Goal: Find specific page/section: Find specific page/section

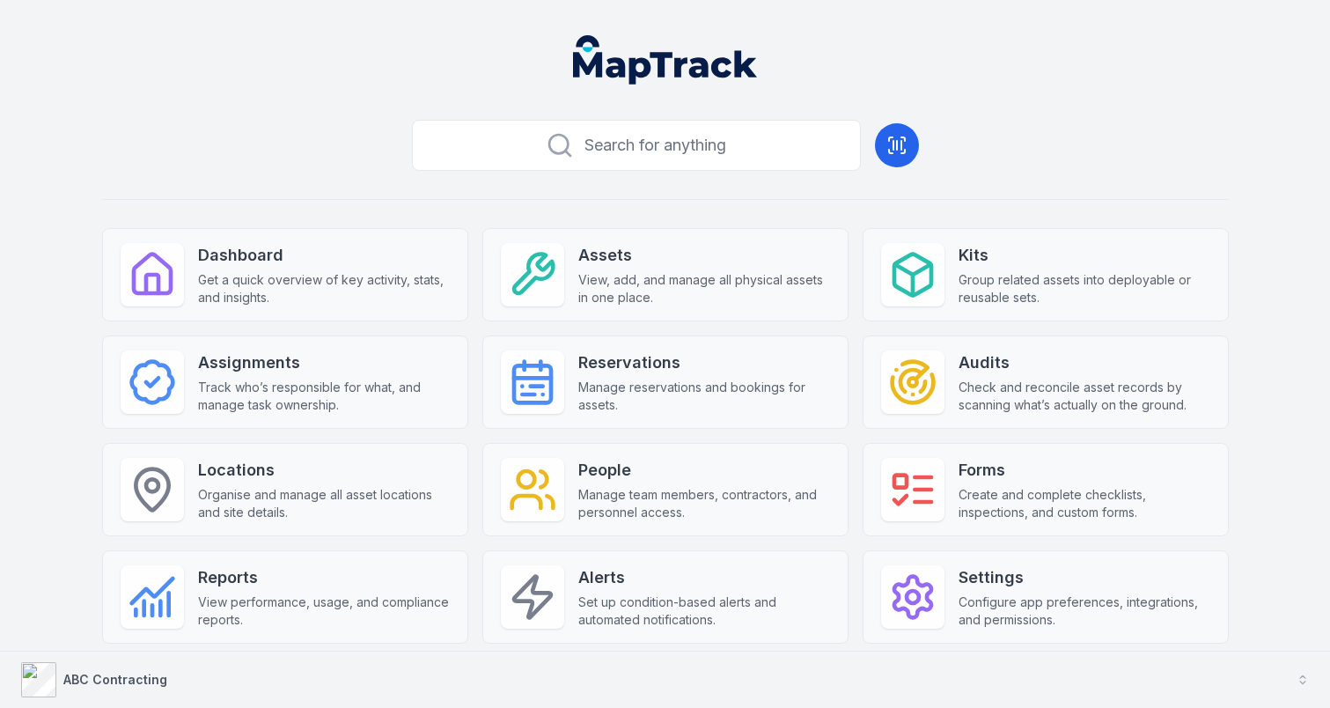
click at [335, 678] on button "ABC Contracting" at bounding box center [665, 679] width 1330 height 56
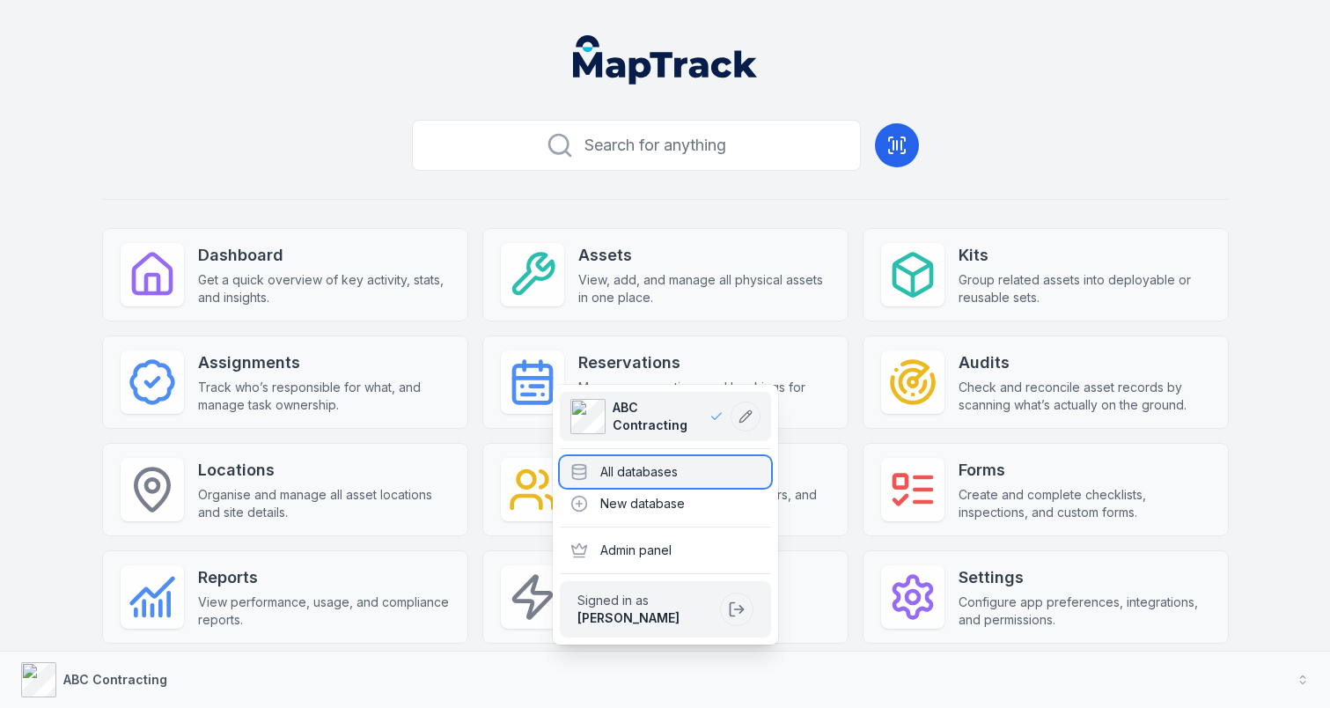
click at [606, 474] on div "All databases" at bounding box center [665, 472] width 211 height 32
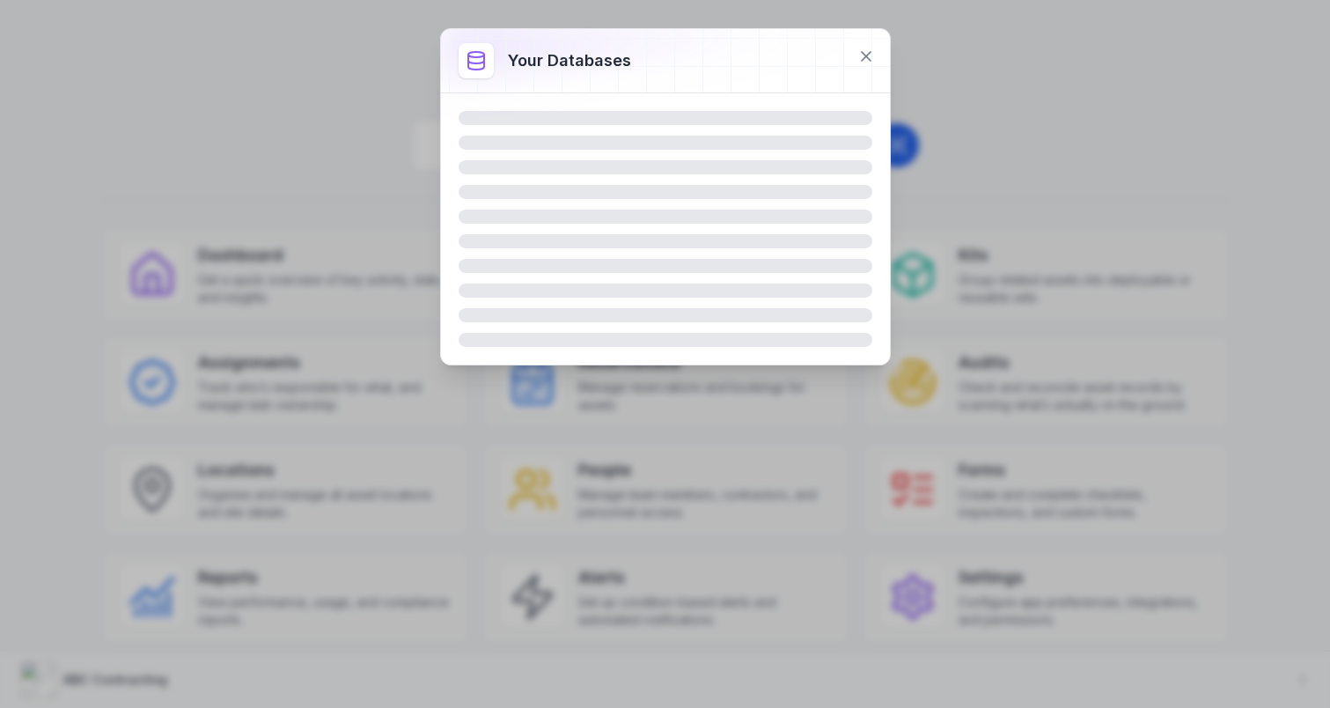
click at [701, 101] on div at bounding box center [665, 228] width 449 height 271
click at [867, 54] on icon at bounding box center [866, 56] width 9 height 9
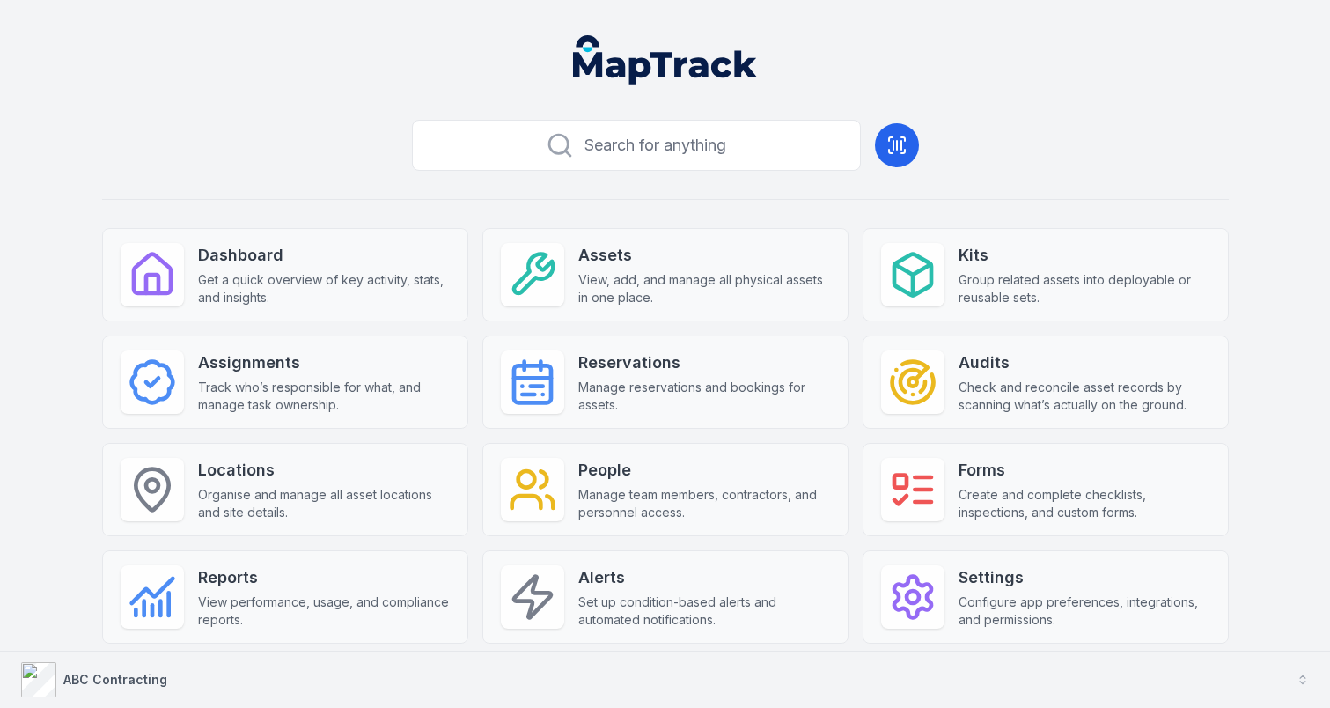
click at [547, 662] on button "ABC Contracting" at bounding box center [665, 679] width 1330 height 56
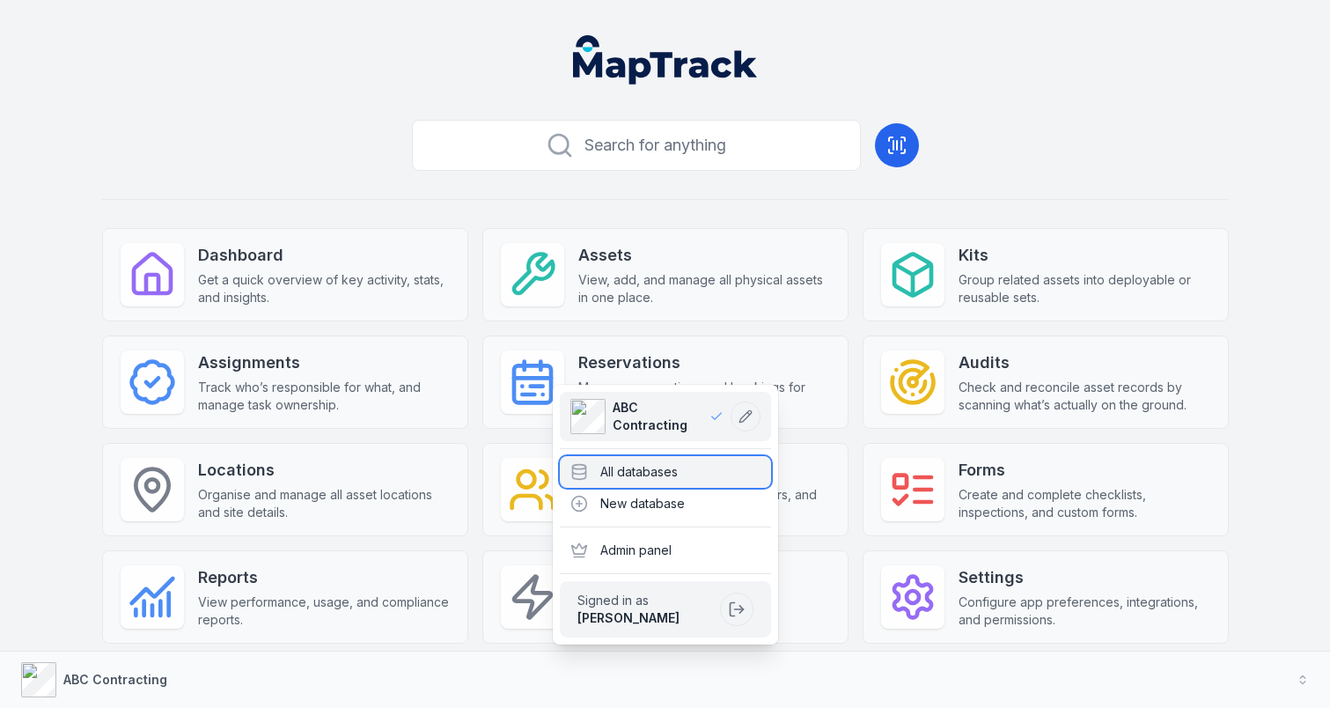
click at [683, 478] on div "All databases" at bounding box center [665, 472] width 211 height 32
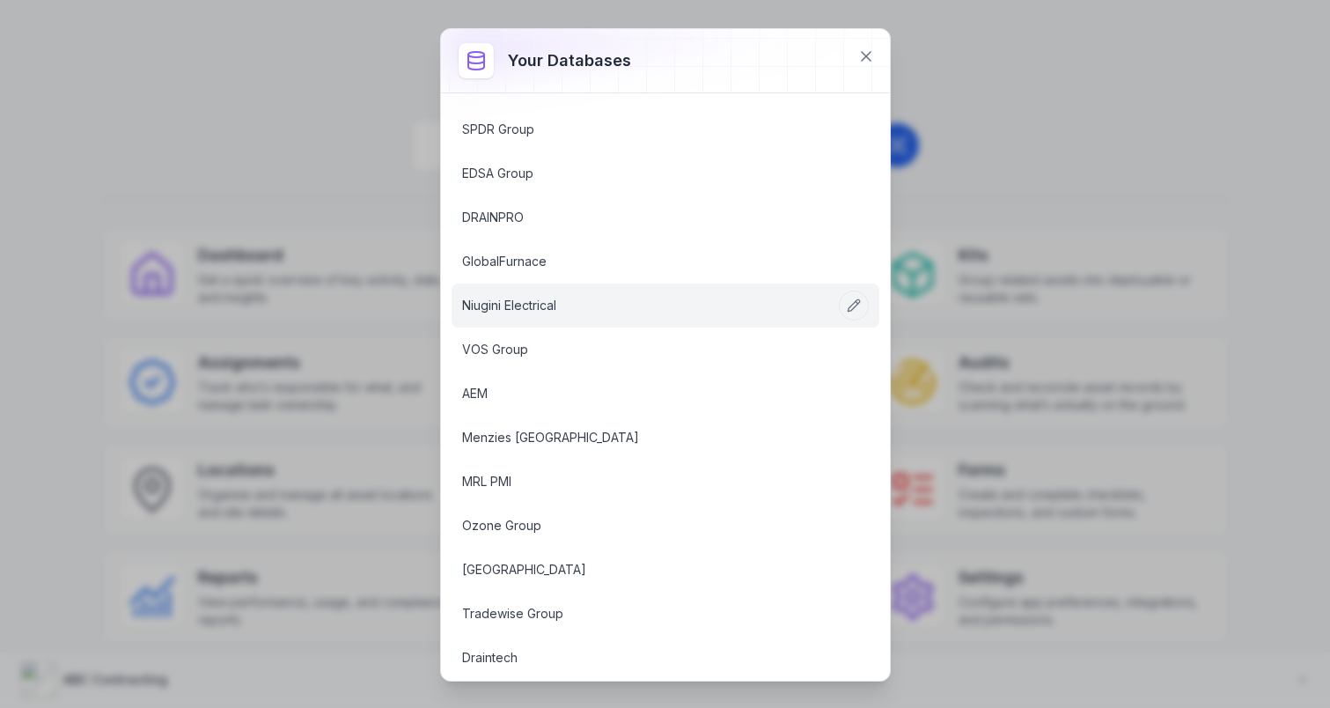
scroll to position [686, 0]
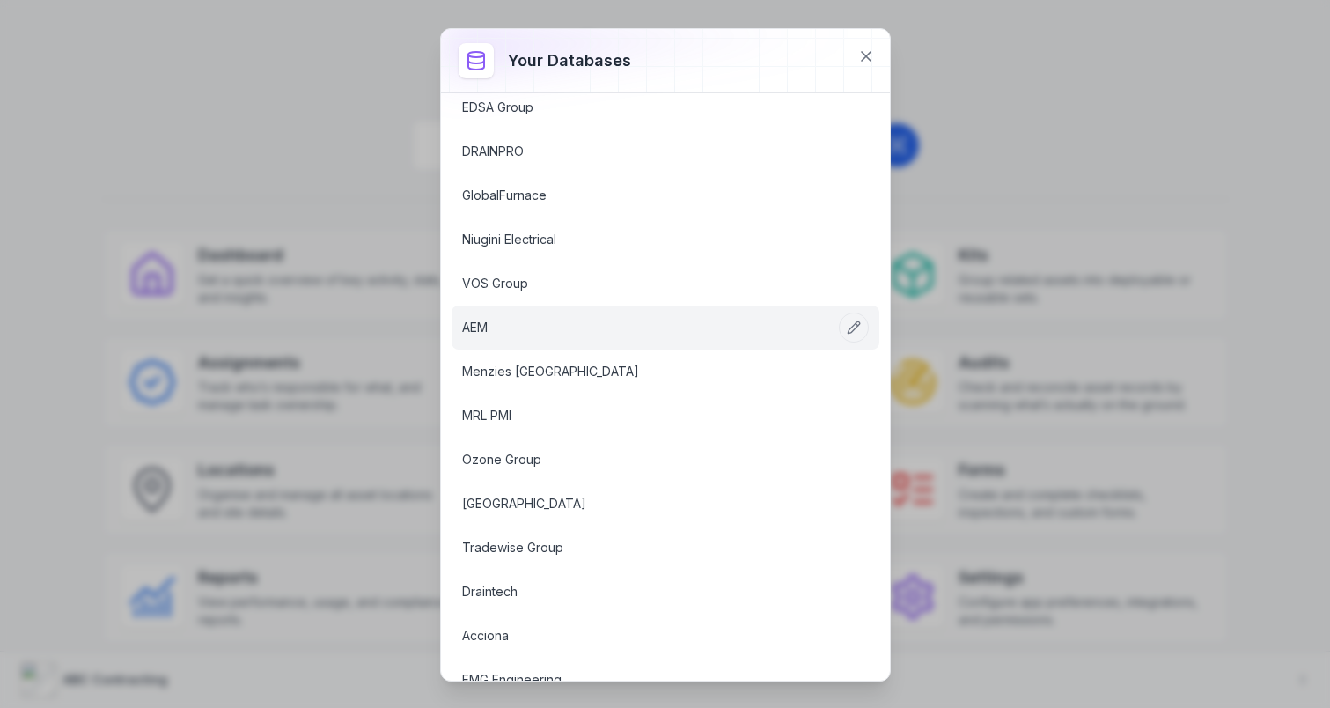
click at [542, 328] on link "AEM" at bounding box center [644, 328] width 364 height 18
